Goal: Task Accomplishment & Management: Manage account settings

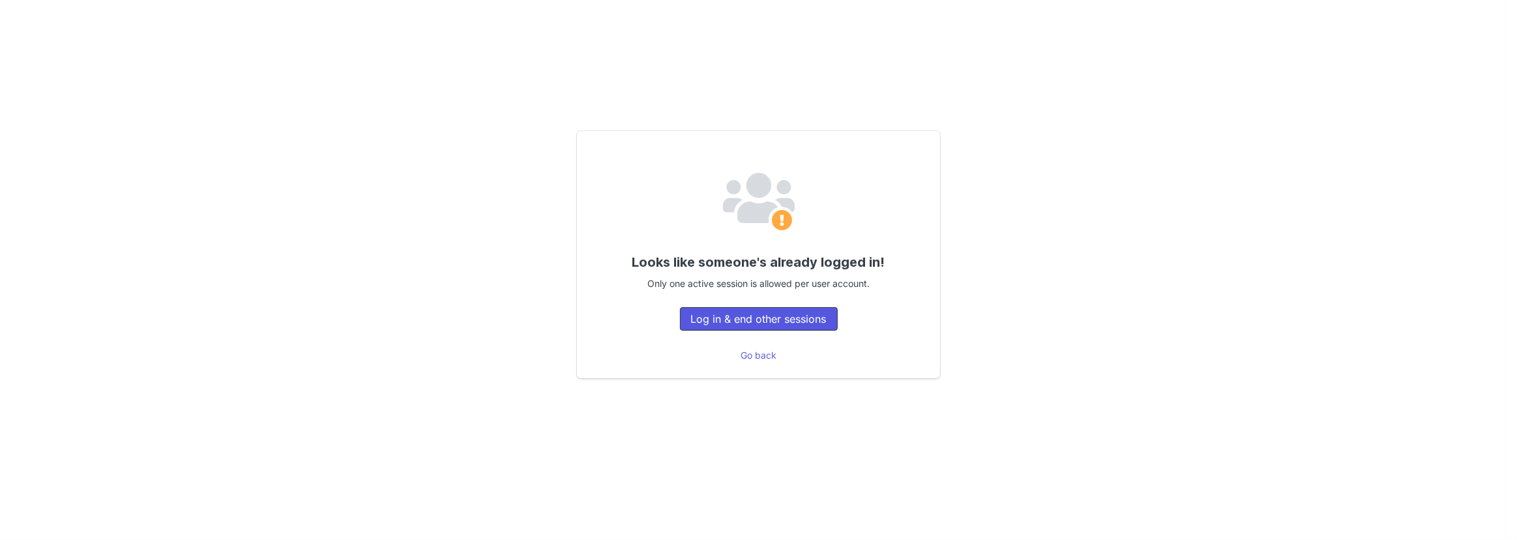
click at [793, 316] on button "Log in & end other sessions" at bounding box center [759, 318] width 158 height 23
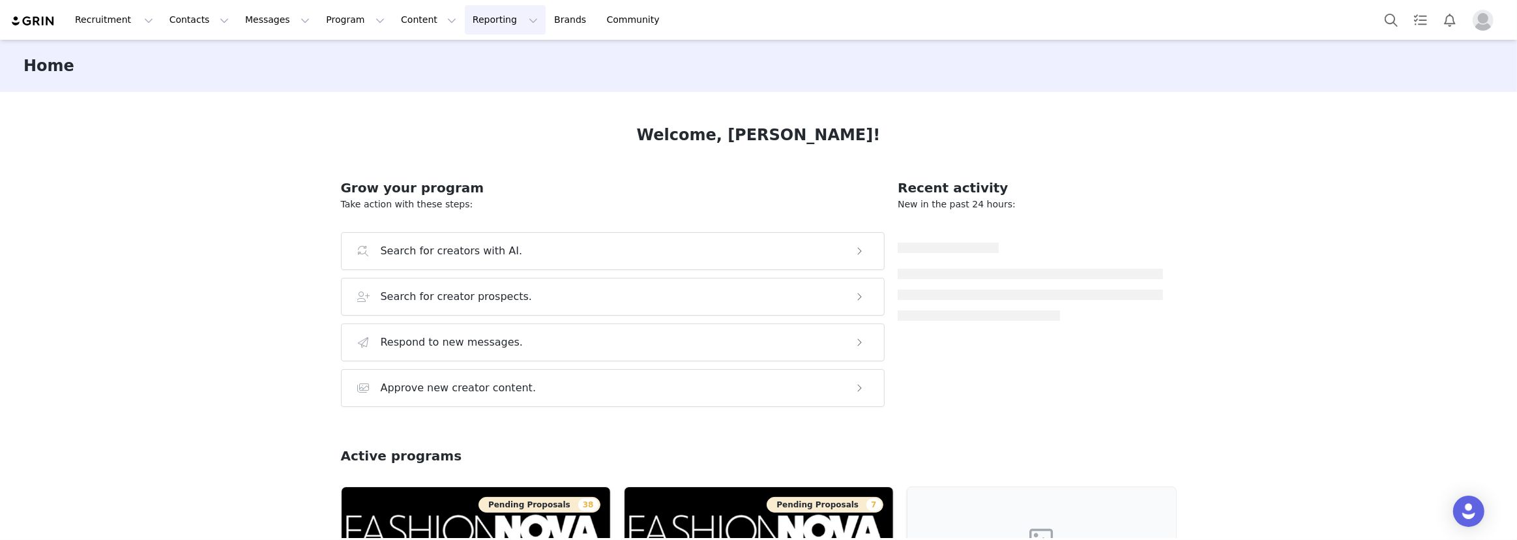
click at [465, 26] on button "Reporting Reporting" at bounding box center [505, 19] width 81 height 29
click at [393, 28] on button "Content Content" at bounding box center [428, 19] width 71 height 29
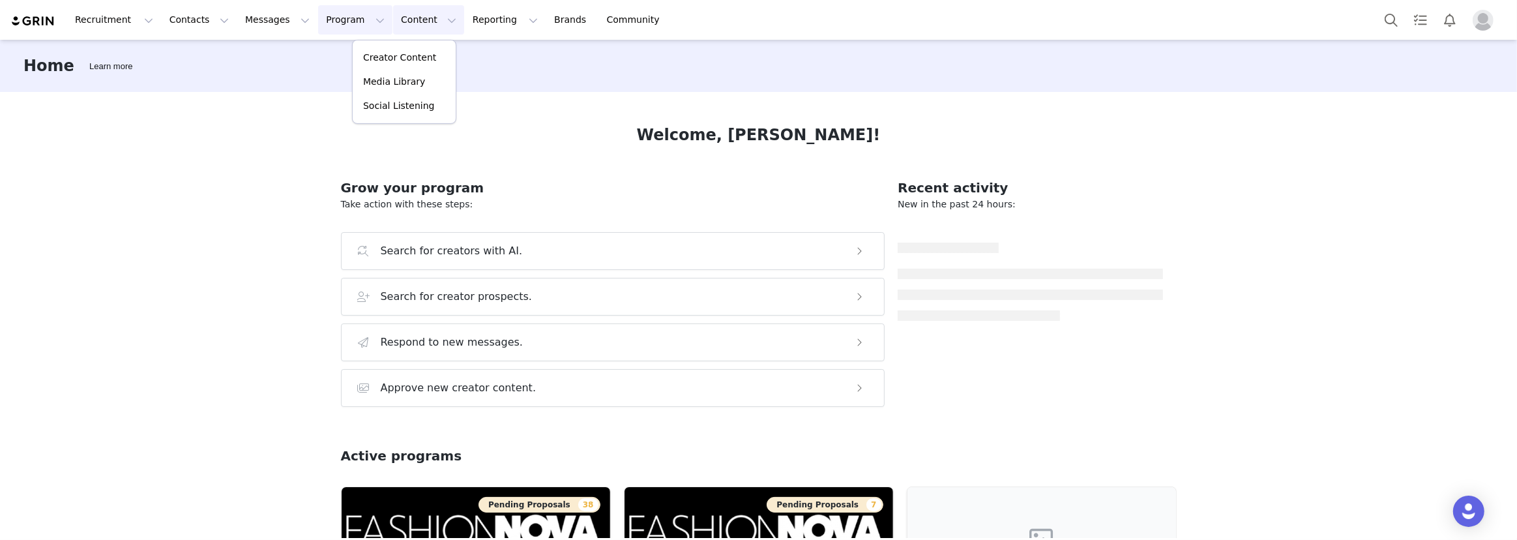
click at [322, 21] on button "Program Program" at bounding box center [355, 19] width 74 height 29
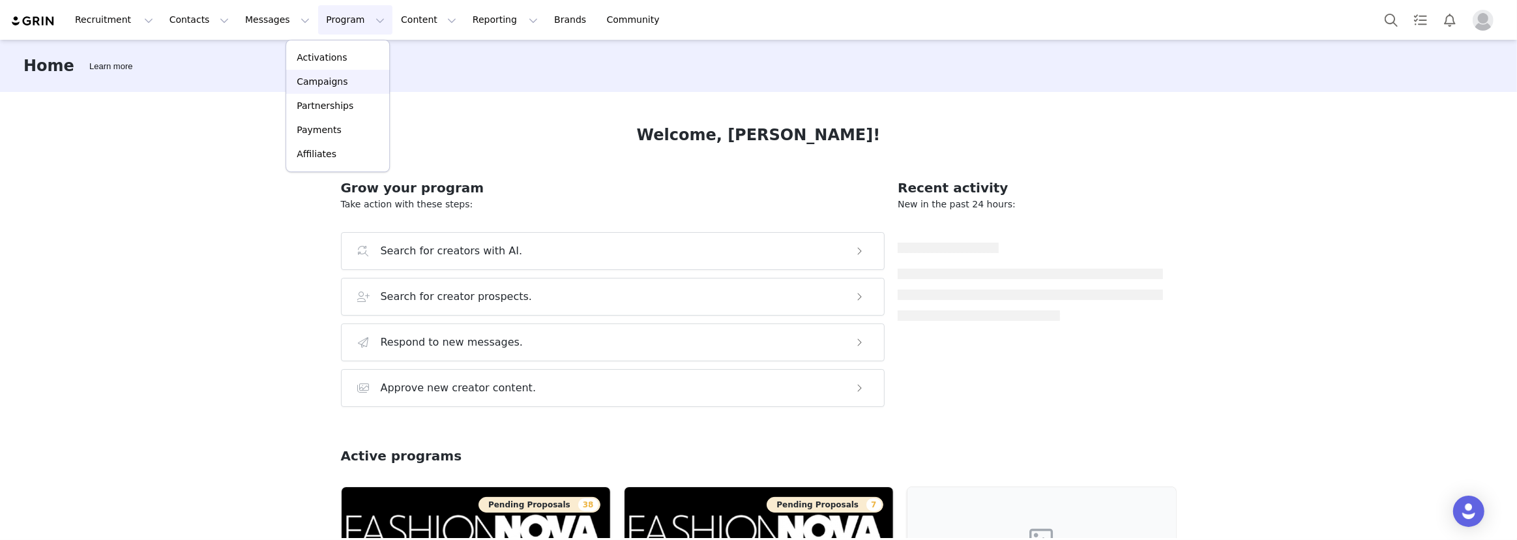
click at [323, 85] on p "Campaigns" at bounding box center [322, 82] width 51 height 14
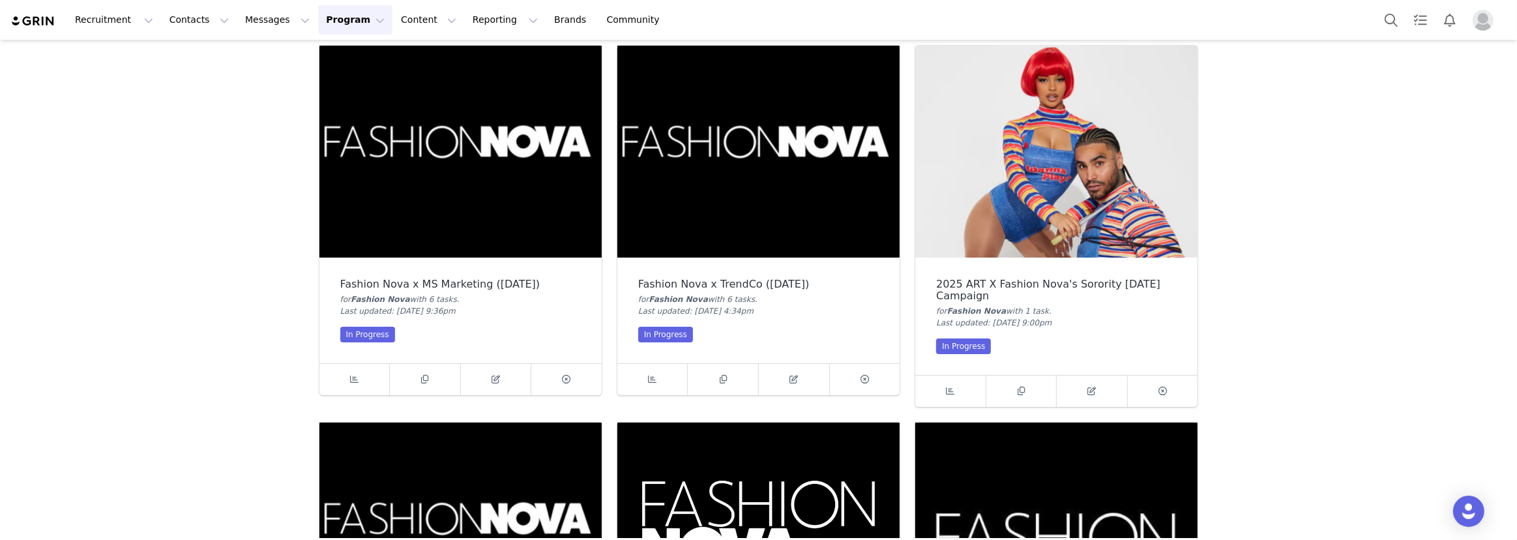
scroll to position [177, 0]
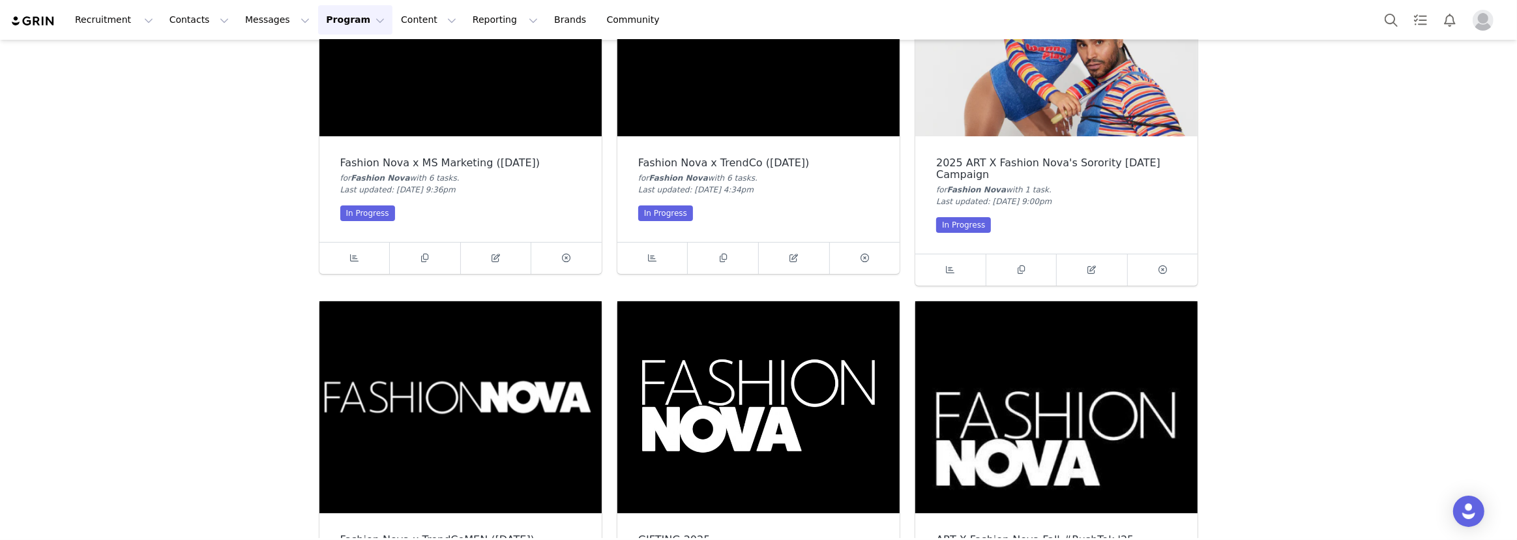
click at [979, 165] on div "2025 ART X Fashion Nova's Sorority [DATE] Campaign" at bounding box center [1056, 168] width 240 height 23
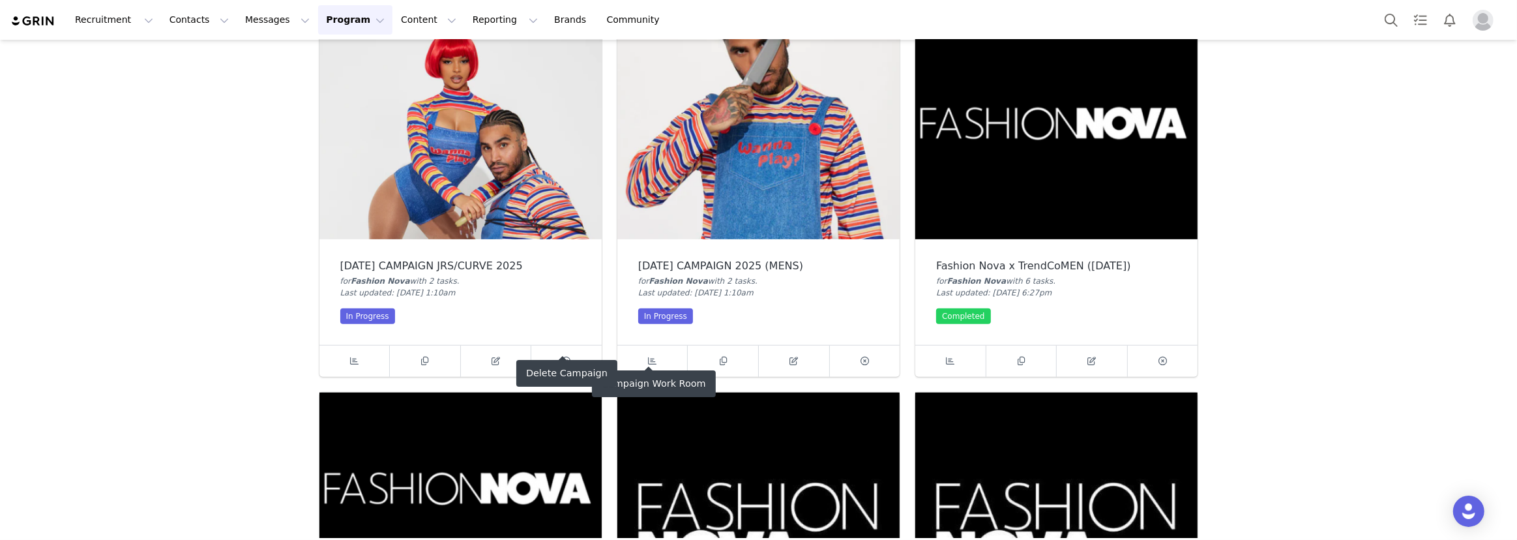
scroll to position [829, 0]
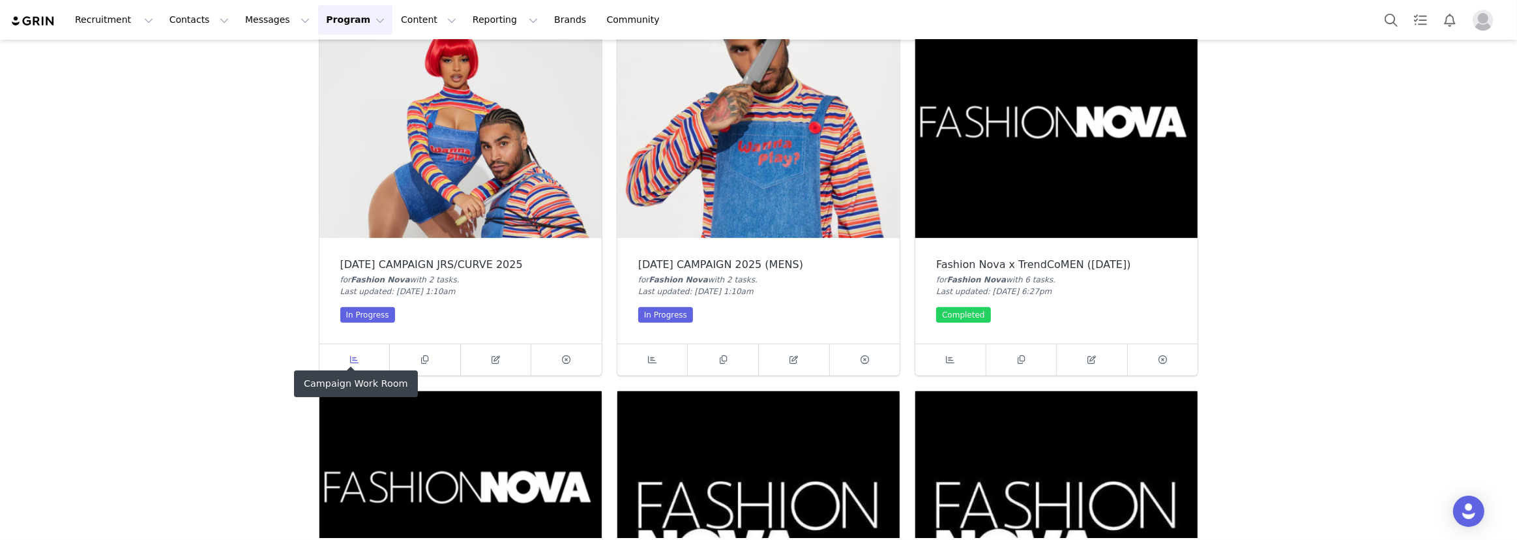
click at [354, 353] on span at bounding box center [354, 360] width 16 height 16
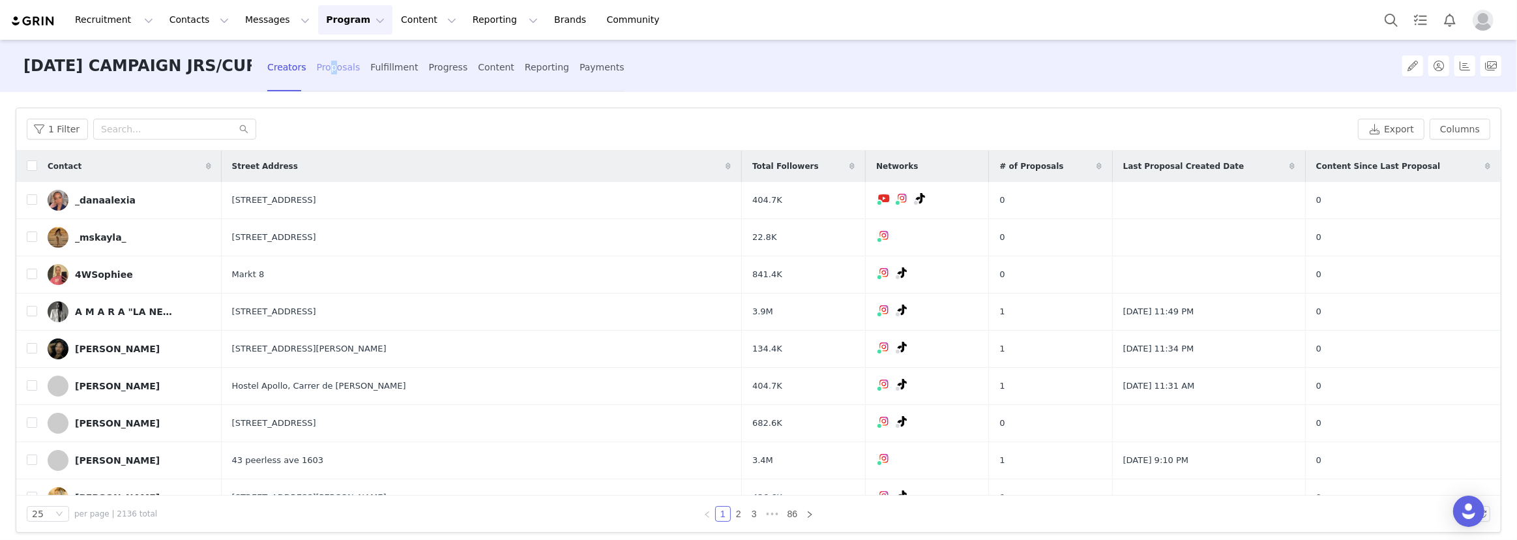
click at [328, 78] on div "Proposals" at bounding box center [339, 67] width 44 height 35
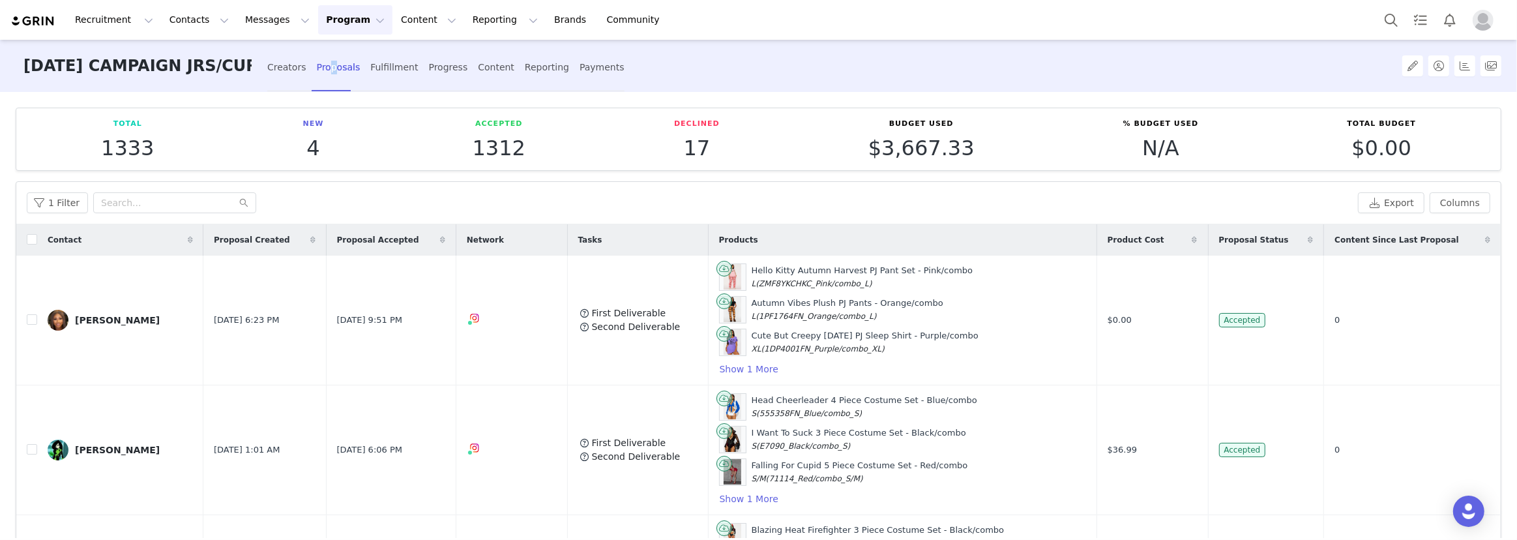
drag, startPoint x: 476, startPoint y: 134, endPoint x: 565, endPoint y: 145, distance: 90.0
click at [565, 145] on div "Accepted 1312" at bounding box center [499, 139] width 202 height 41
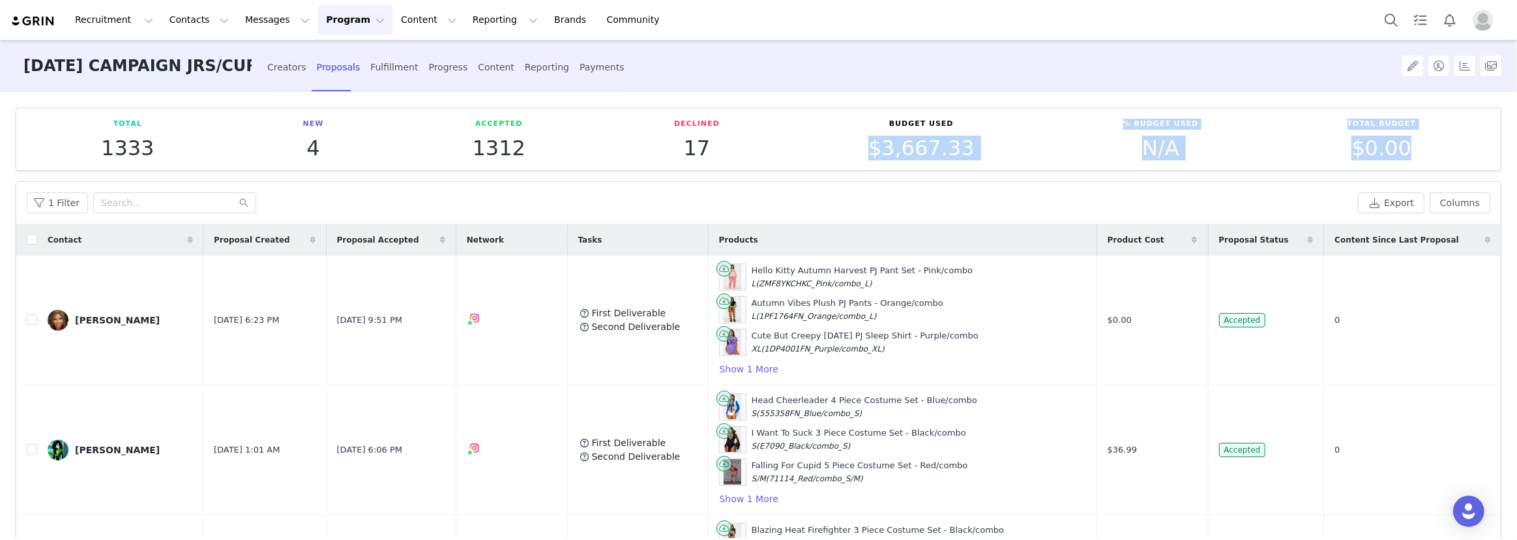
drag, startPoint x: 855, startPoint y: 136, endPoint x: 1421, endPoint y: 137, distance: 566.3
click at [1445, 145] on div "Total 1333 New 4 Accepted 1312 Declined 17 Budget Used $3,667.33 % Budget Used …" at bounding box center [758, 139] width 1463 height 41
drag, startPoint x: 443, startPoint y: 156, endPoint x: 583, endPoint y: 164, distance: 139.7
click at [583, 164] on article "Total 1333 New 4 Accepted 1312 Declined 17 Budget Used $3,667.33 % Budget Used …" at bounding box center [758, 139] width 1485 height 63
click at [504, 156] on p "1312" at bounding box center [498, 147] width 53 height 23
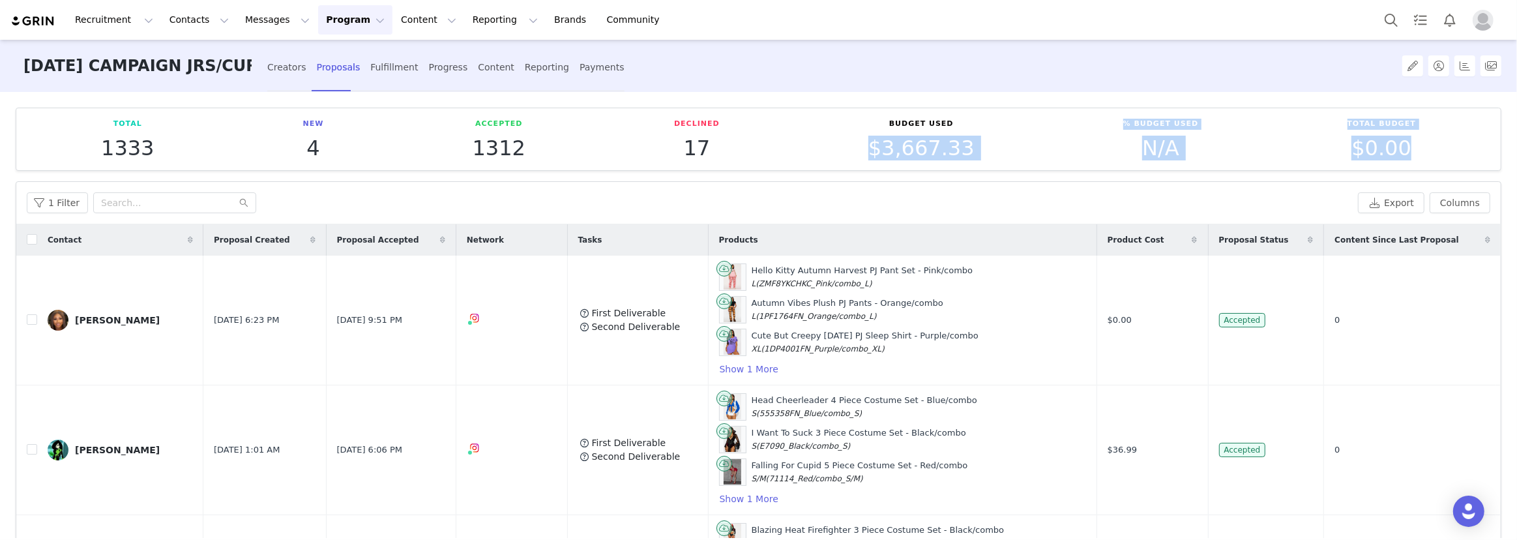
click at [504, 156] on p "1312" at bounding box center [498, 147] width 53 height 23
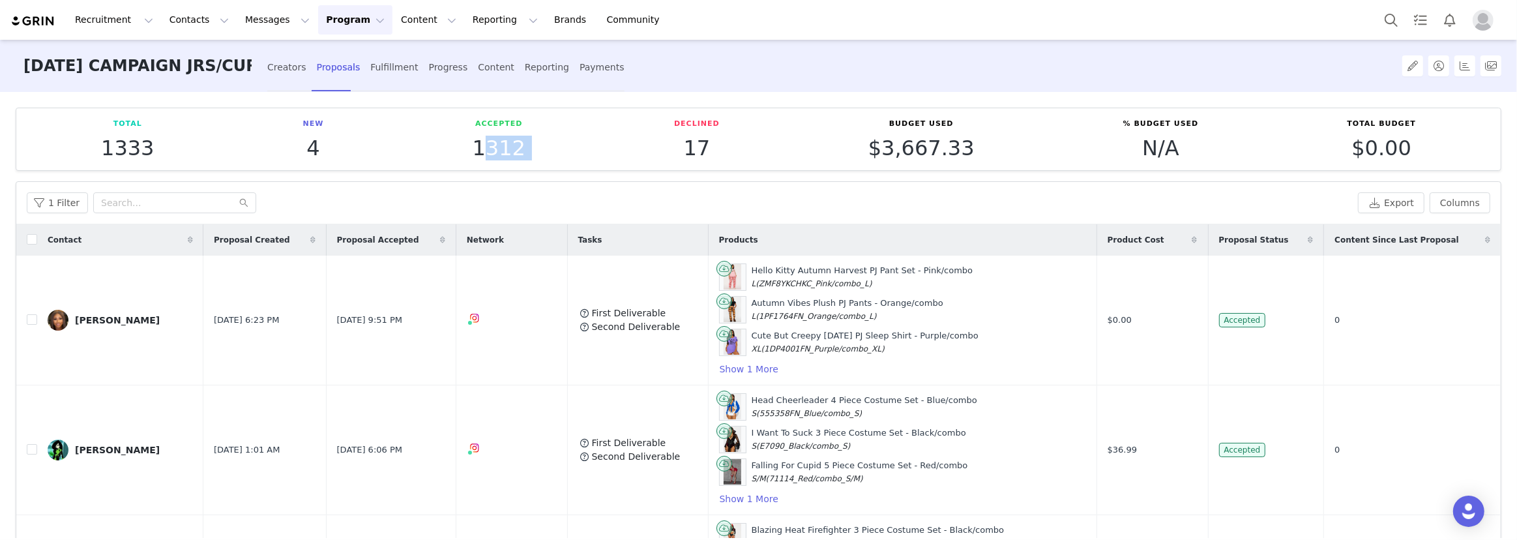
click at [505, 156] on p "1312" at bounding box center [498, 147] width 53 height 23
click at [133, 324] on div "Theresa Mesbah" at bounding box center [117, 320] width 85 height 10
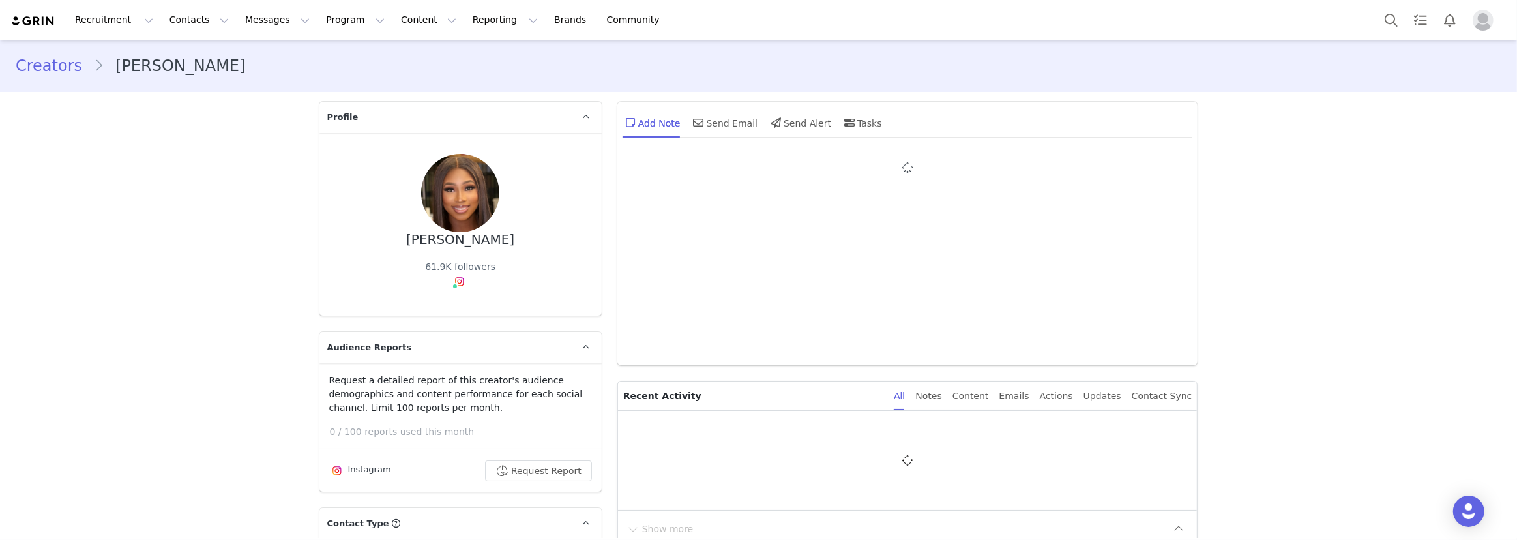
type input "+1 (Canada)"
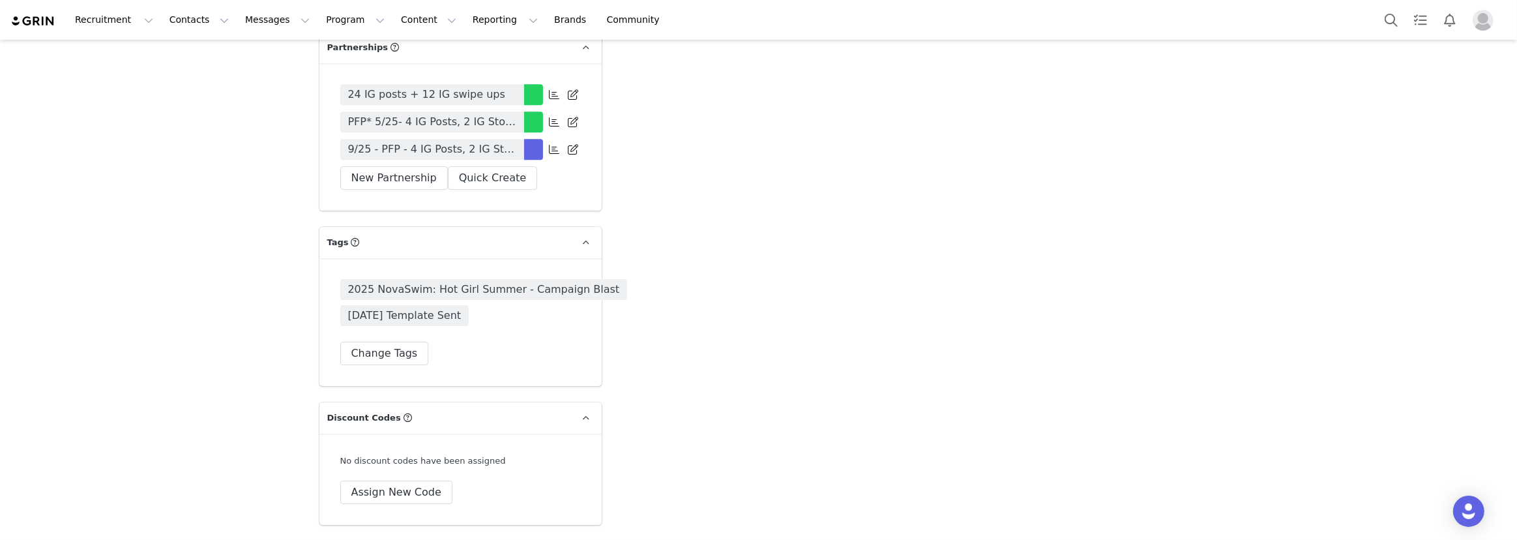
scroll to position [4739, 0]
drag, startPoint x: 340, startPoint y: 307, endPoint x: 579, endPoint y: 310, distance: 239.8
click at [579, 302] on span "2025 NovaSwim: Hot Girl Summer - Campaign Blast" at bounding box center [483, 292] width 287 height 21
drag, startPoint x: 476, startPoint y: 336, endPoint x: 334, endPoint y: 333, distance: 142.1
click at [334, 333] on div "2025 NovaSwim: Hot Girl Summer - Campaign Blast 2025 Halloween Template Sent Ch…" at bounding box center [460, 325] width 282 height 128
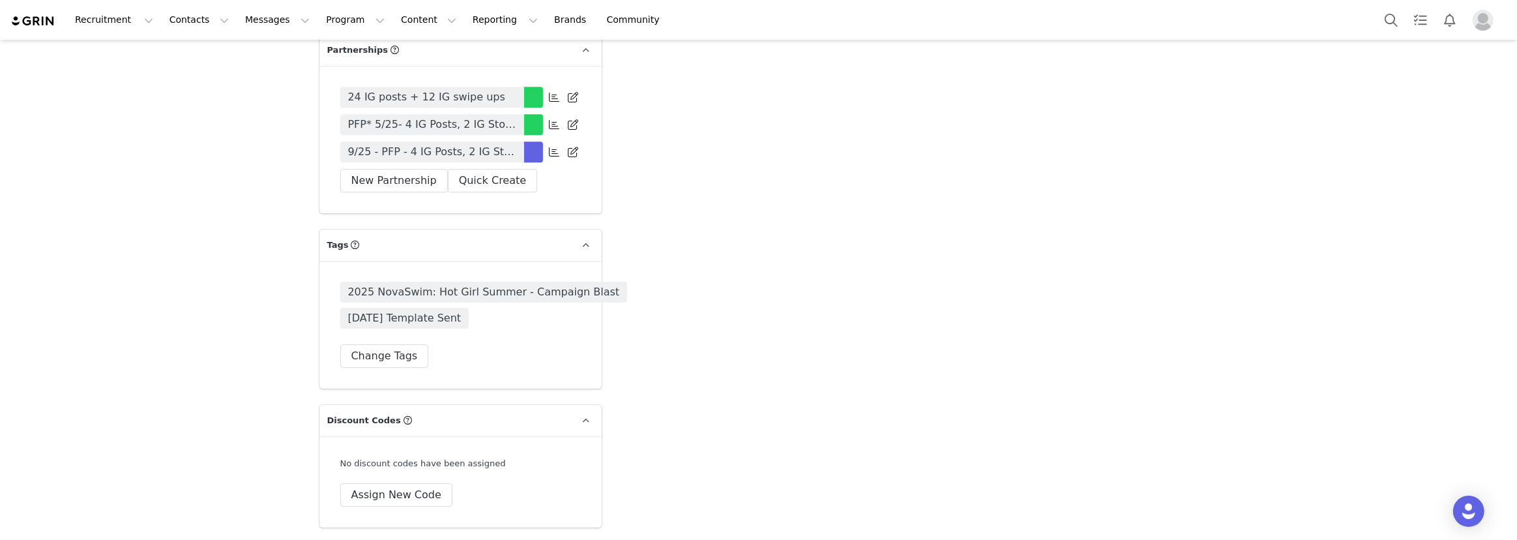
click at [450, 302] on span "2025 NovaSwim: Hot Girl Summer - Campaign Blast" at bounding box center [483, 292] width 287 height 21
click at [417, 328] on span "2025 Halloween Template Sent" at bounding box center [404, 318] width 129 height 21
click at [415, 328] on span "2025 Halloween Template Sent" at bounding box center [404, 318] width 129 height 21
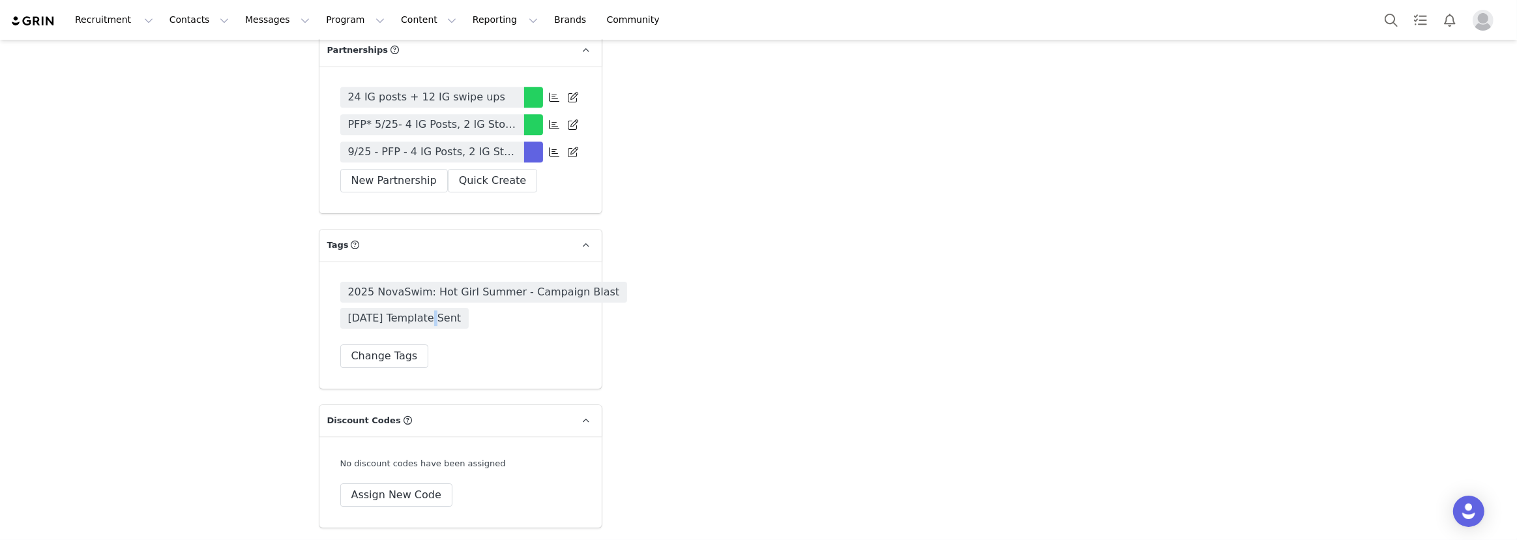
click at [415, 328] on span "2025 Halloween Template Sent" at bounding box center [404, 318] width 129 height 21
drag, startPoint x: 340, startPoint y: 334, endPoint x: 496, endPoint y: 336, distance: 156.4
click at [496, 334] on div "2025 NovaSwim: Hot Girl Summer - Campaign Blast 2025 Halloween Template Sent" at bounding box center [486, 308] width 293 height 52
click at [483, 302] on span "2025 NovaSwim: Hot Girl Summer - Campaign Blast" at bounding box center [483, 292] width 287 height 21
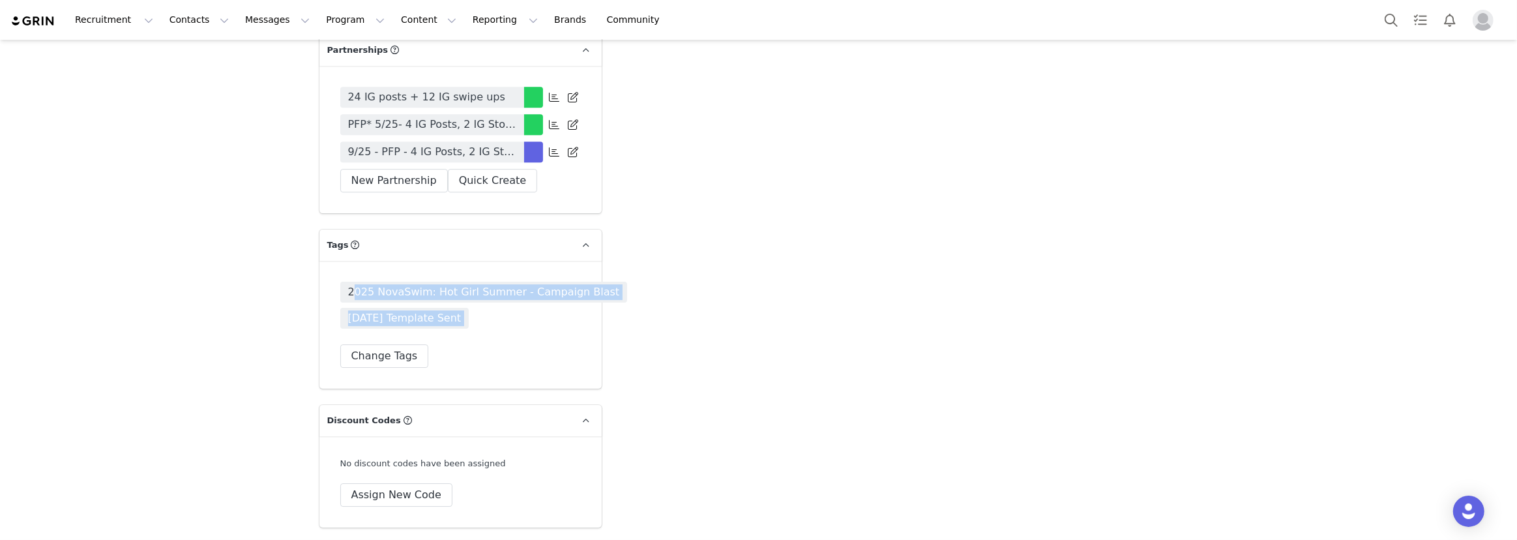
click at [483, 302] on span "2025 NovaSwim: Hot Girl Summer - Campaign Blast" at bounding box center [483, 292] width 287 height 21
click at [482, 302] on span "2025 NovaSwim: Hot Girl Summer - Campaign Blast" at bounding box center [483, 292] width 287 height 21
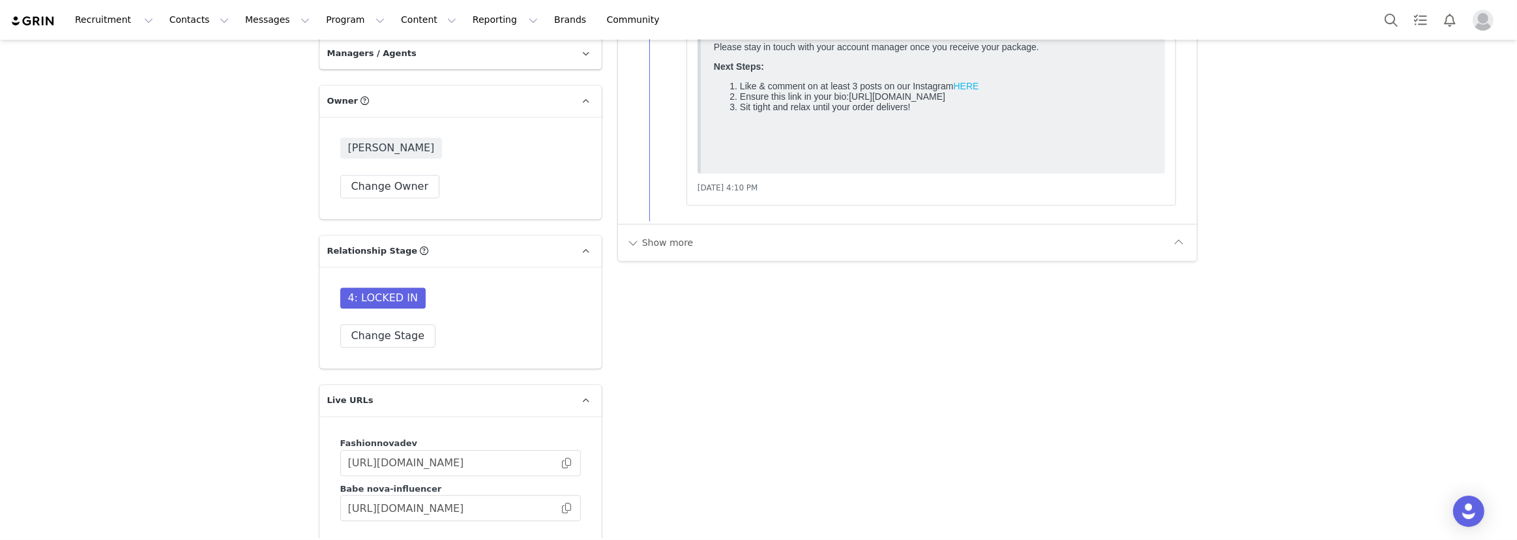
scroll to position [3436, 0]
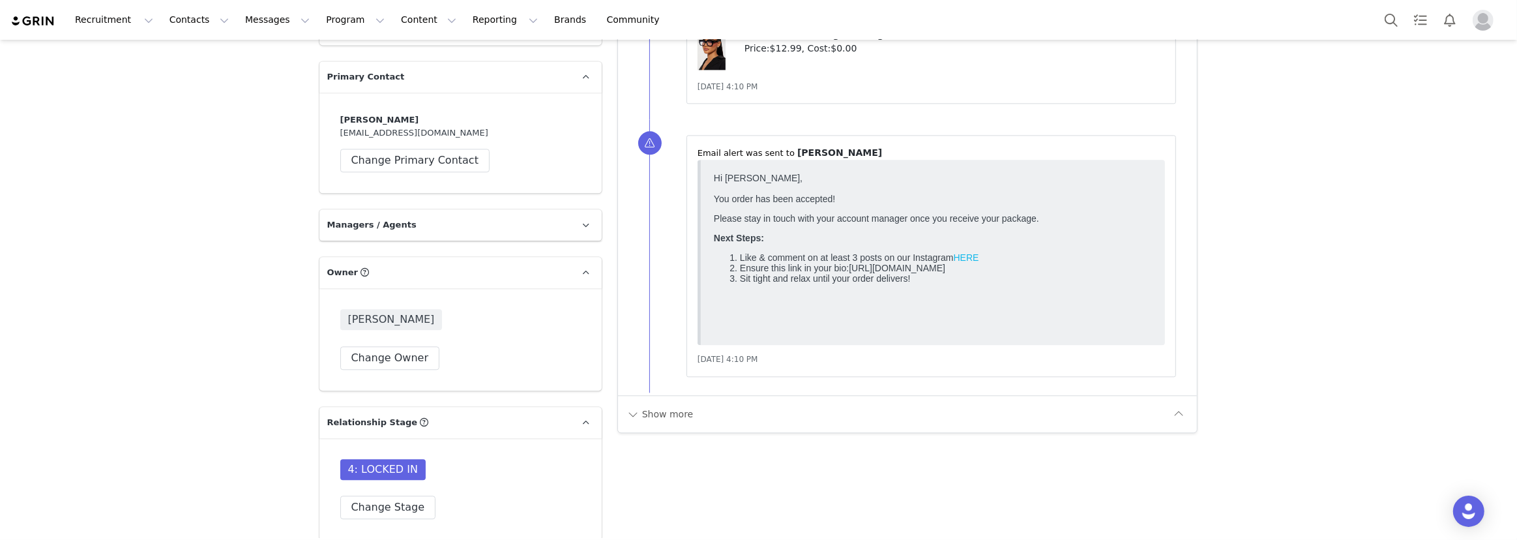
drag, startPoint x: 341, startPoint y: 483, endPoint x: 455, endPoint y: 477, distance: 113.5
click at [455, 477] on div "4: LOCKED IN Change Stage" at bounding box center [460, 489] width 282 height 102
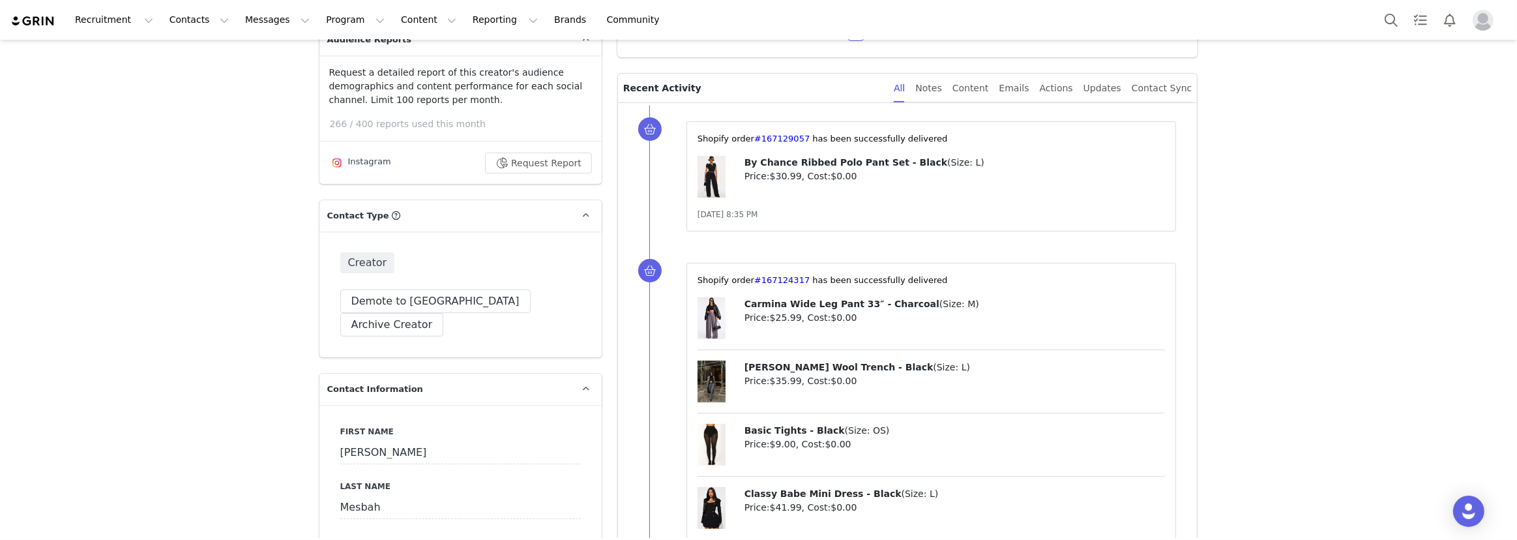
scroll to position [0, 0]
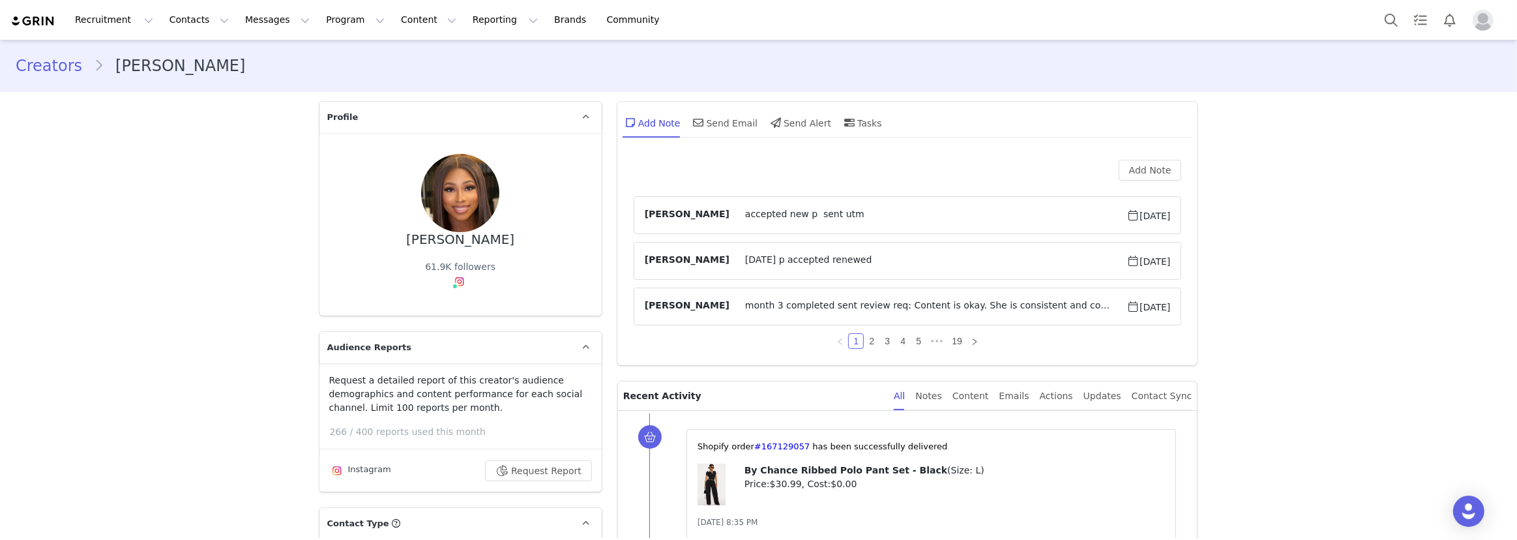
drag, startPoint x: 462, startPoint y: 410, endPoint x: 302, endPoint y: 381, distance: 162.3
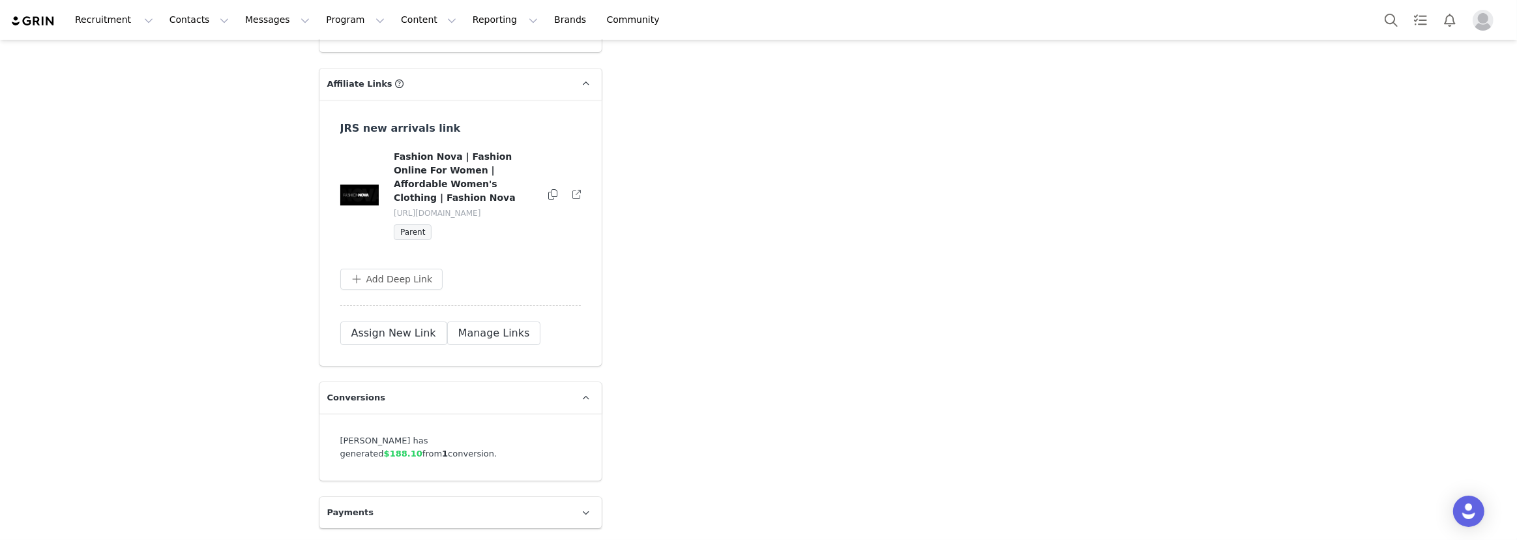
scroll to position [4802, 0]
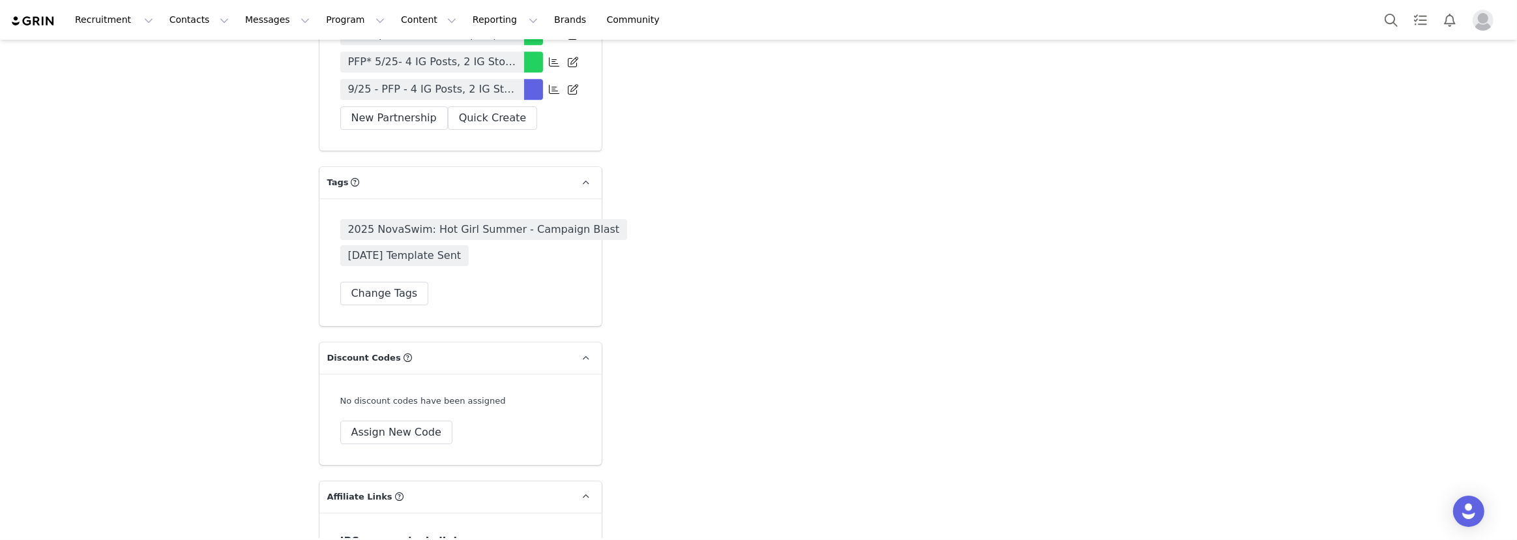
click at [390, 266] on span "2025 Halloween Template Sent" at bounding box center [404, 255] width 129 height 21
click at [389, 266] on span "2025 Halloween Template Sent" at bounding box center [404, 255] width 129 height 21
copy div "2025 NovaSwim: Hot Girl Summer - Campaign Blast 2025 Halloween Template Sent Ch…"
